Goal: Information Seeking & Learning: Compare options

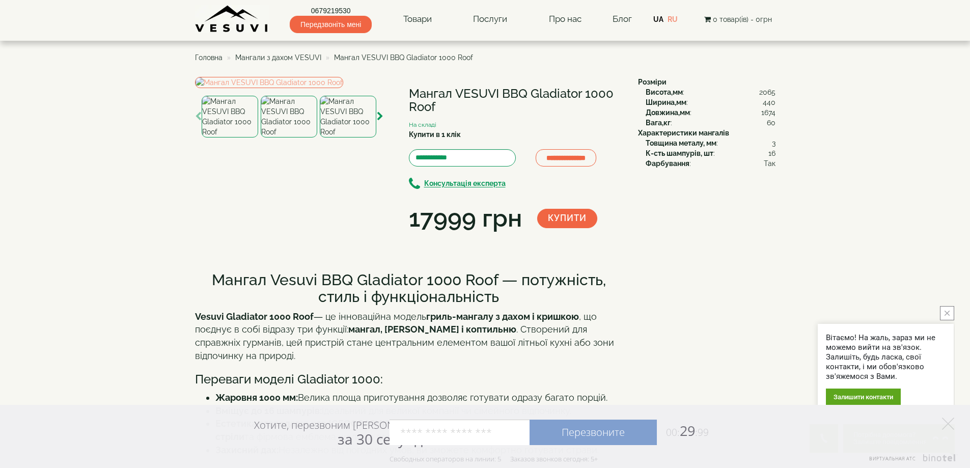
click at [266, 56] on span "Мангали з дахом VESUVI" at bounding box center [278, 57] width 86 height 8
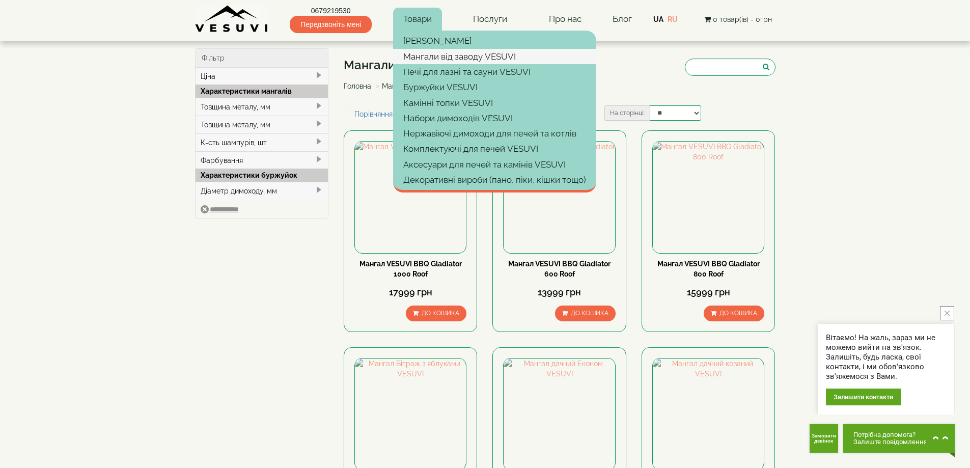
click at [438, 60] on link "Мангали від заводу VESUVI" at bounding box center [494, 56] width 203 height 15
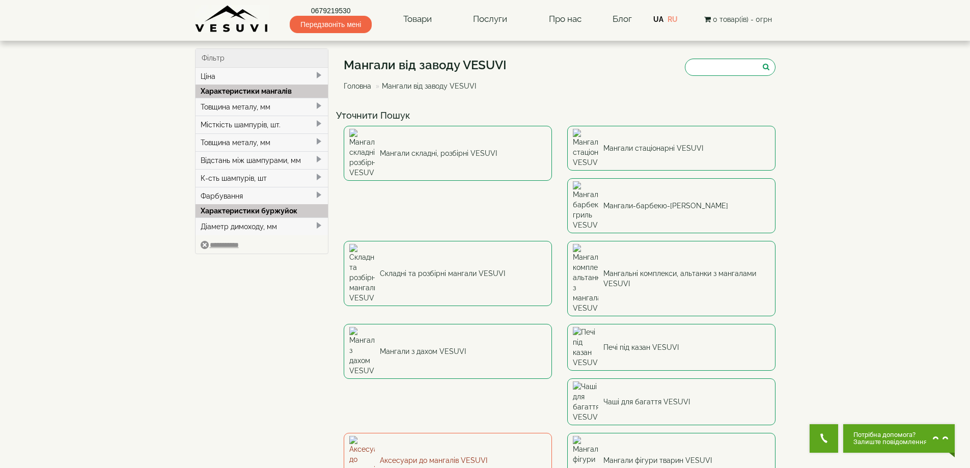
click at [374, 436] on img at bounding box center [361, 460] width 25 height 49
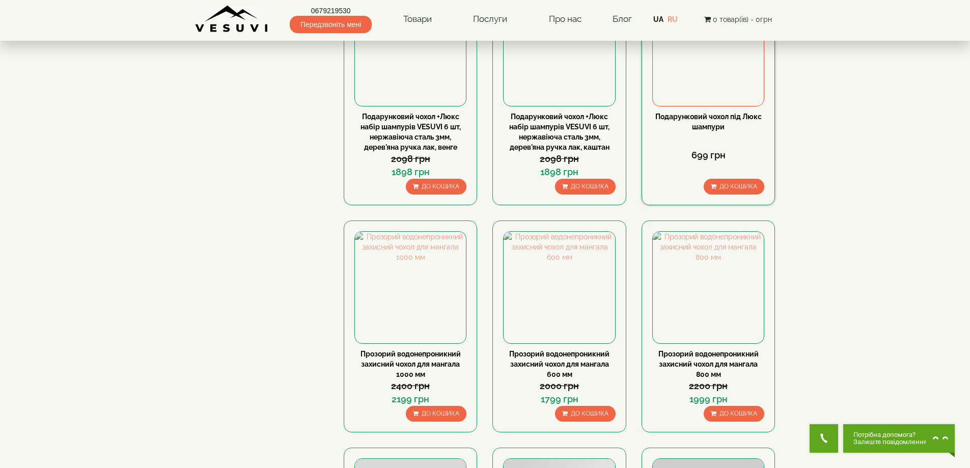
scroll to position [866, 0]
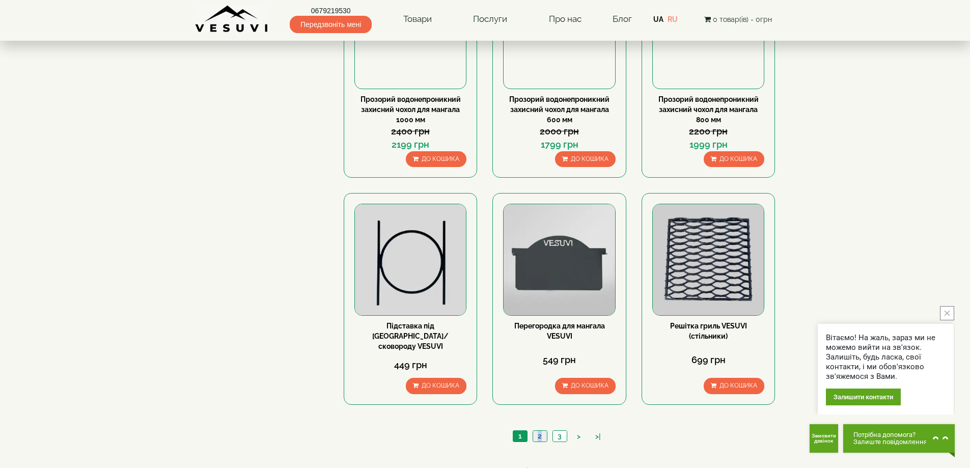
click at [542, 431] on ul "1 2 3 > >|" at bounding box center [559, 437] width 98 height 14
click at [537, 431] on link "2" at bounding box center [540, 436] width 14 height 11
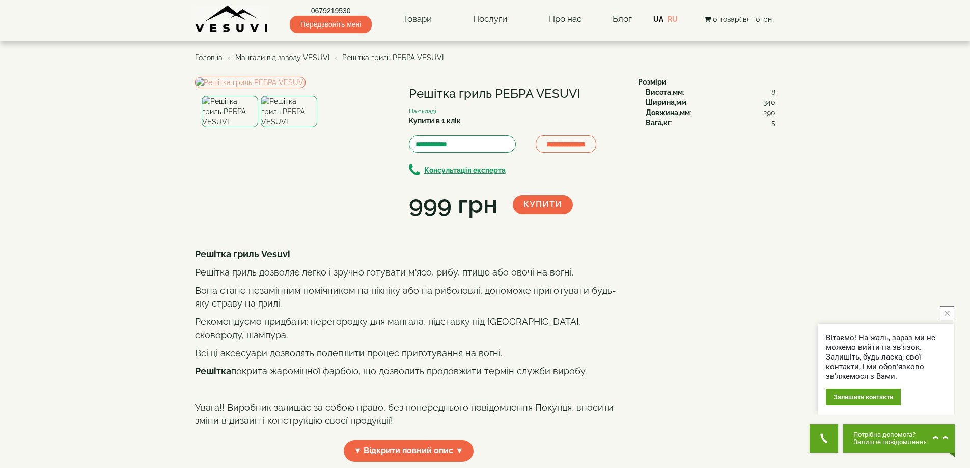
click at [258, 60] on span "Мангали від заводу VESUVI" at bounding box center [282, 57] width 94 height 8
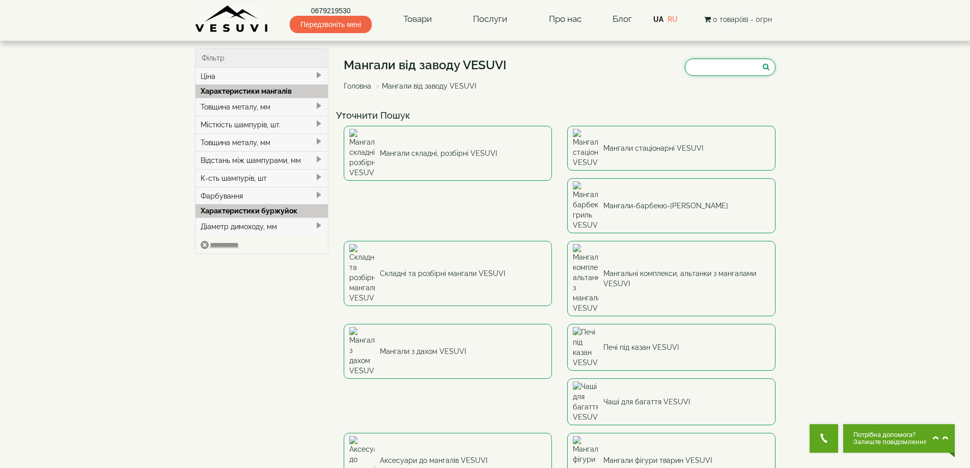
click at [712, 72] on input "search" at bounding box center [730, 67] width 91 height 17
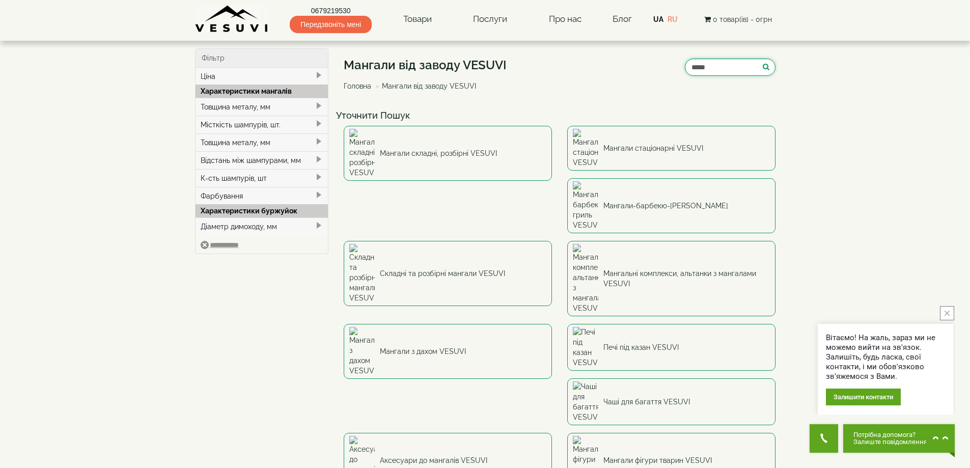
type input "*****"
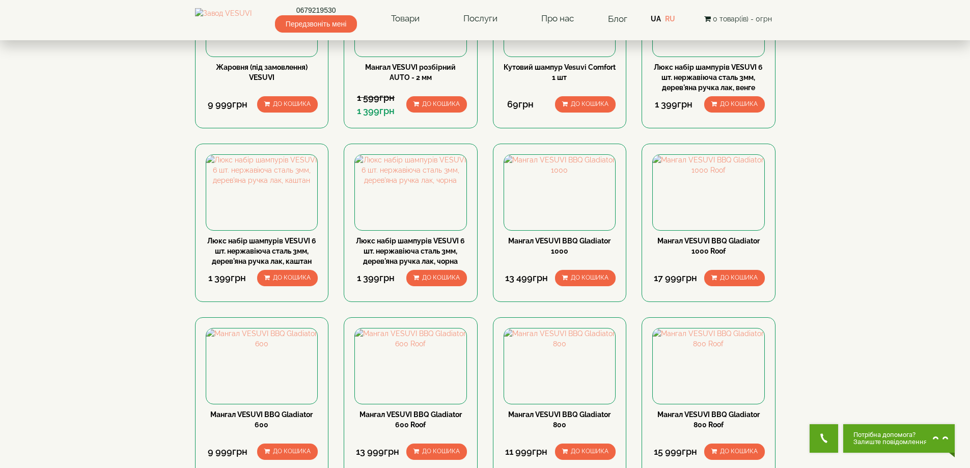
scroll to position [255, 0]
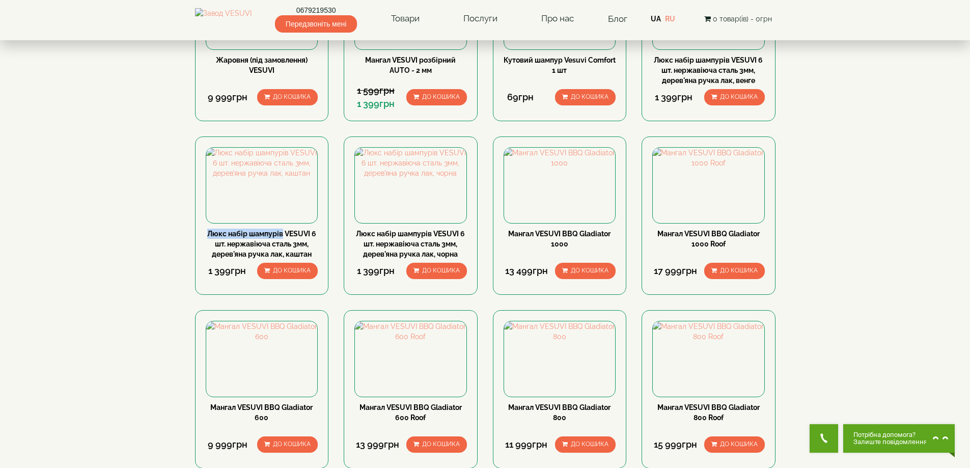
drag, startPoint x: 203, startPoint y: 302, endPoint x: 283, endPoint y: 308, distance: 79.6
click at [283, 295] on div "Люкс набір шампурів VESUVI 6 шт. нержавіюча сталь 3мм, дерев'яна ручка лак, каш…" at bounding box center [262, 215] width 134 height 158
copy link "Люкс набір шампурів"
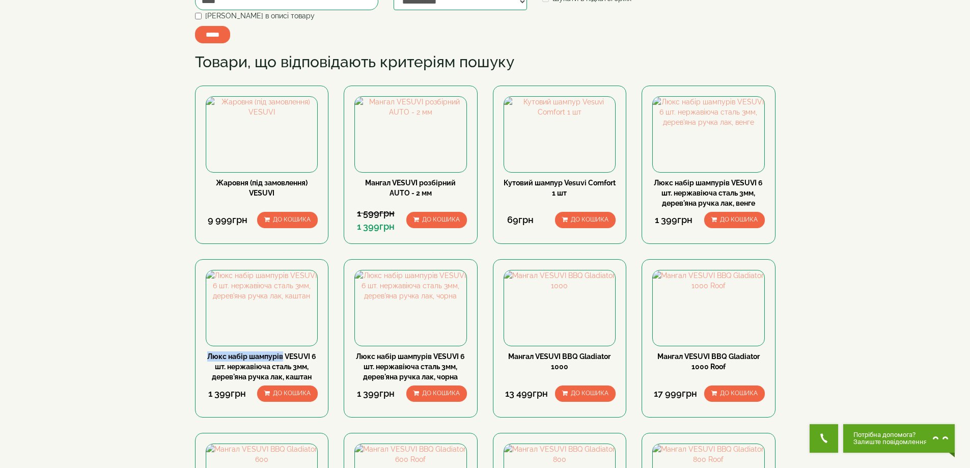
scroll to position [0, 0]
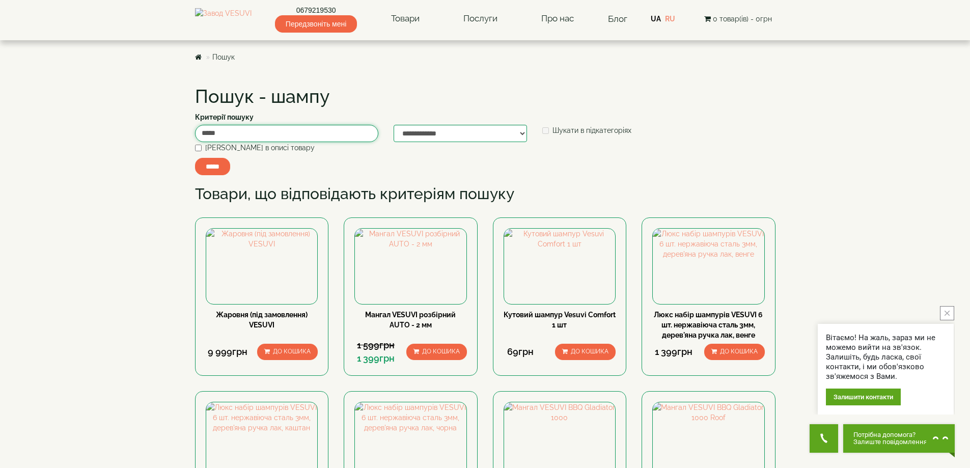
drag, startPoint x: 214, startPoint y: 135, endPoint x: 143, endPoint y: 135, distance: 71.3
paste input "**********"
type input "**********"
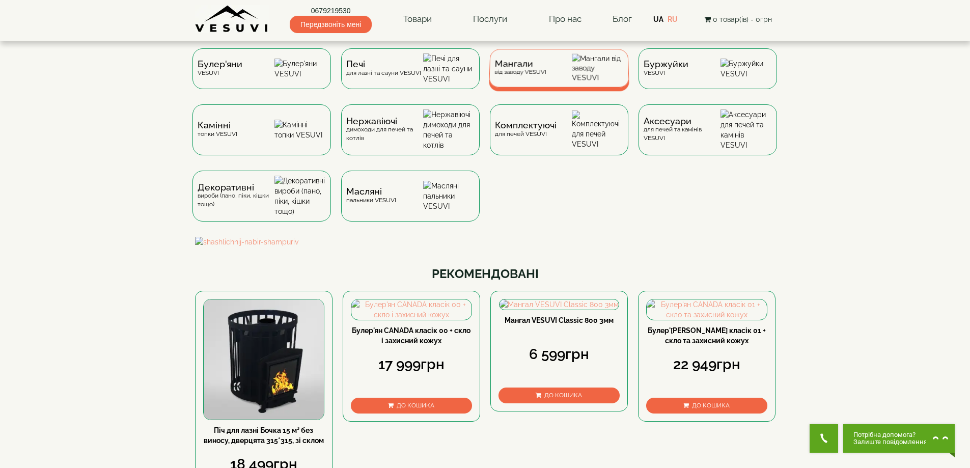
click at [537, 76] on div "Мангали від заводу VESUVI" at bounding box center [520, 68] width 52 height 16
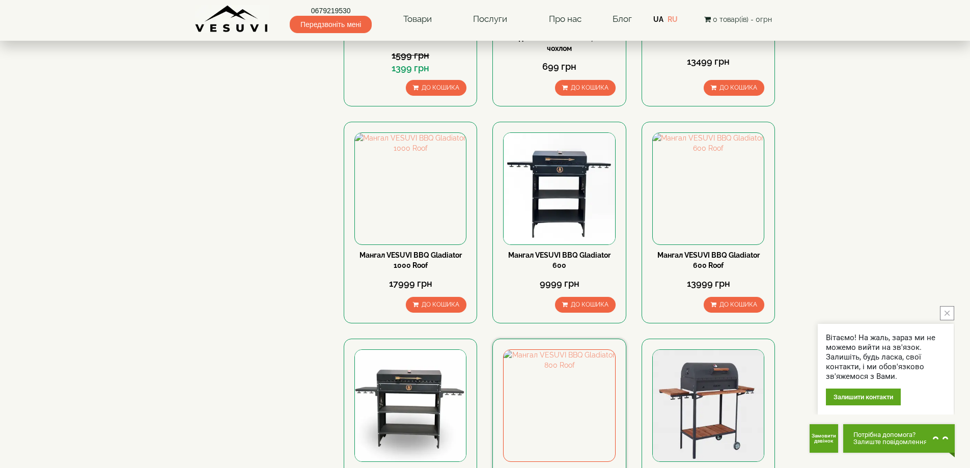
scroll to position [967, 0]
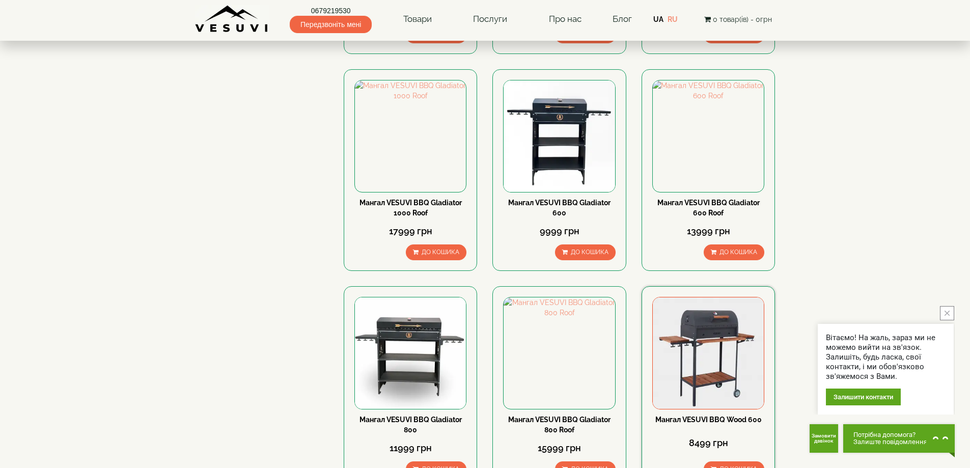
click at [706, 297] on img at bounding box center [708, 352] width 111 height 111
